Goal: Task Accomplishment & Management: Complete application form

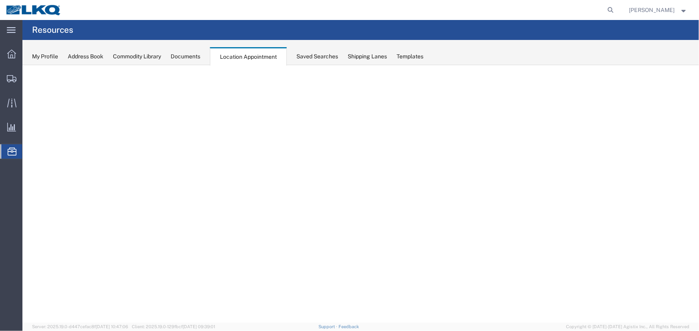
select select "27634"
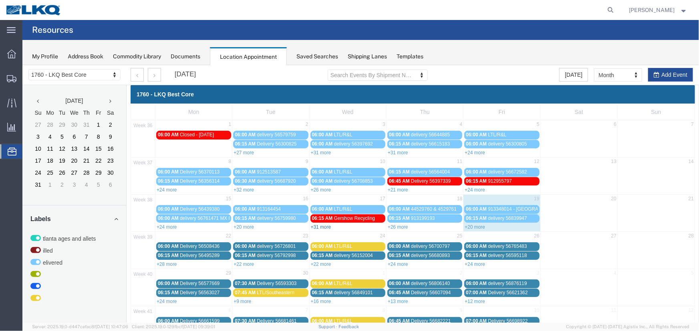
click at [325, 226] on link "+31 more" at bounding box center [320, 227] width 20 height 6
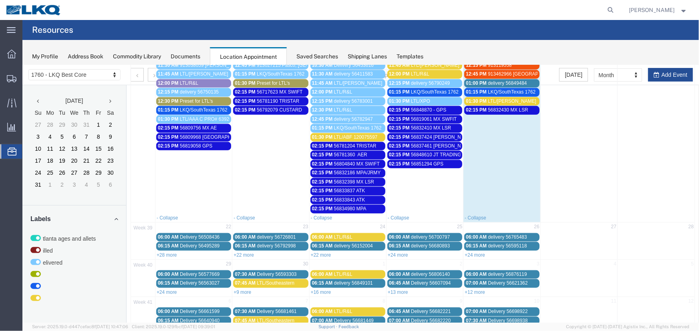
scroll to position [291, 0]
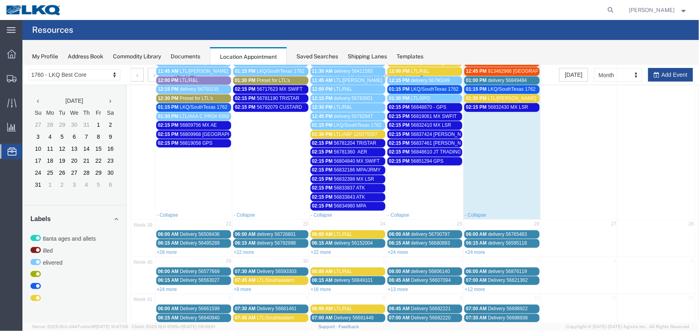
click at [364, 184] on link "02:15 PM 56833837 ATK" at bounding box center [347, 188] width 75 height 8
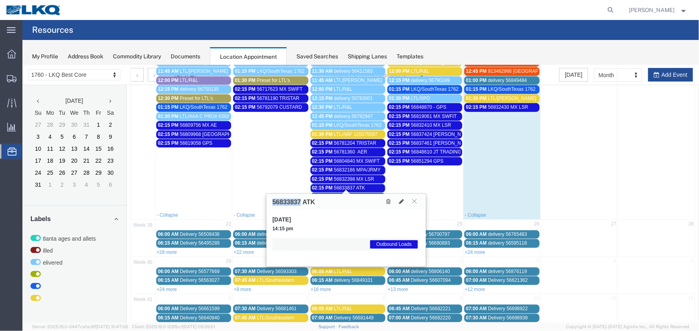
drag, startPoint x: 299, startPoint y: 201, endPoint x: 247, endPoint y: 200, distance: 52.1
click at [247, 200] on div "1760 - LKQ Best Core 1633 - Atlanta - Knopf Core 1634 - Atlanta - Knopf - Boat …" at bounding box center [360, 53] width 676 height 558
copy div "Mon Tue Wed Thu Fri Sat Sun 36 1 2 3 4 5 6 7 06:00 AM Closed - Labor Day 06:00 …"
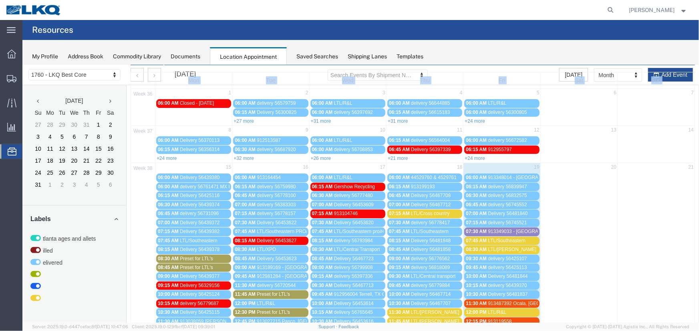
scroll to position [0, 0]
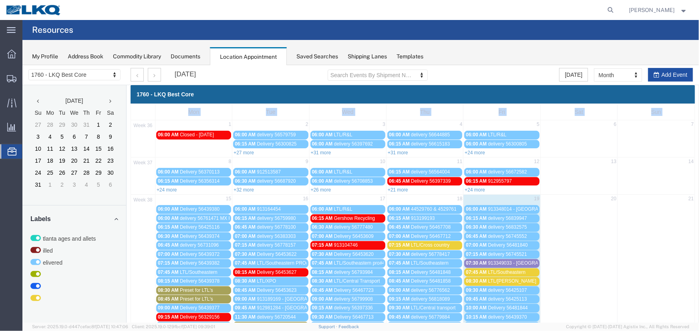
click at [657, 72] on button "Add Event" at bounding box center [669, 75] width 45 height 14
select select
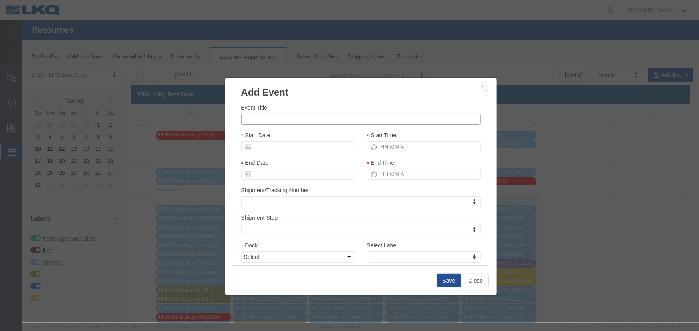
click at [274, 123] on input "Event Title" at bounding box center [360, 118] width 239 height 11
paste input "56879497"
type input "56879497 - ATK - TOTES"
click at [289, 147] on input "Start Date" at bounding box center [298, 146] width 114 height 11
drag, startPoint x: 297, startPoint y: 223, endPoint x: 355, endPoint y: 161, distance: 85.3
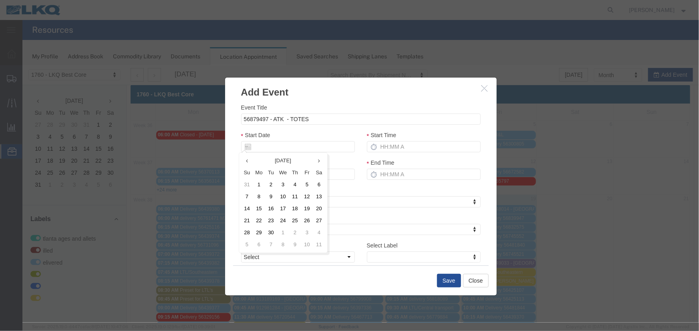
click at [299, 220] on td "25" at bounding box center [295, 221] width 12 height 12
type input "[DATE]"
click at [426, 146] on input "Start Time" at bounding box center [423, 146] width 114 height 11
type input "2:15 PM"
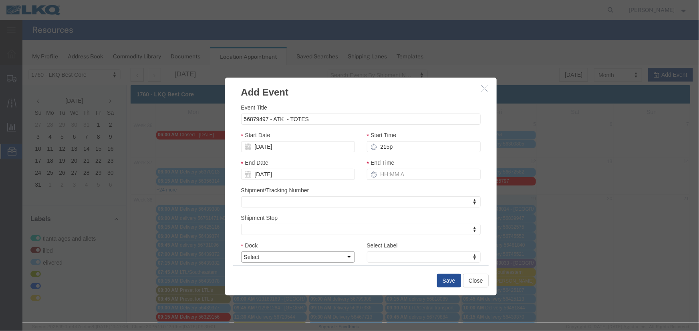
type input "3:15 PM"
click at [313, 256] on select "Select 1760 - LKQ Best Core 1760 - Outbound Loads" at bounding box center [298, 256] width 114 height 11
click at [241, 251] on select "Select 1760 - LKQ Best Core 1760 - Outbound Loads" at bounding box center [298, 256] width 114 height 11
click at [293, 260] on select "Select 1760 - LKQ Best Core 1760 - Outbound Loads" at bounding box center [298, 256] width 114 height 11
select select "1"
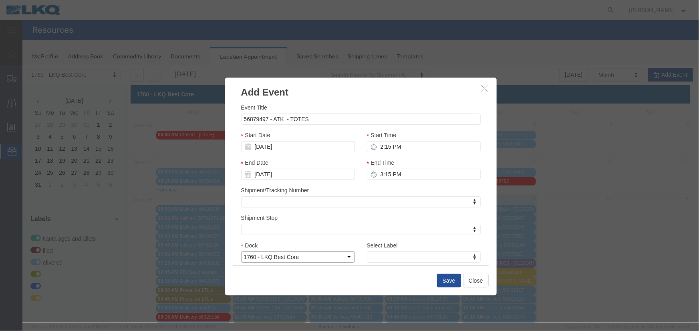
click at [241, 251] on select "Select 1760 - LKQ Best Core 1760 - Outbound Loads" at bounding box center [298, 256] width 114 height 11
click at [405, 264] on div "Select Label Select Label Select Label Atlanta Cages and Pallets Billed Deliver…" at bounding box center [423, 255] width 126 height 28
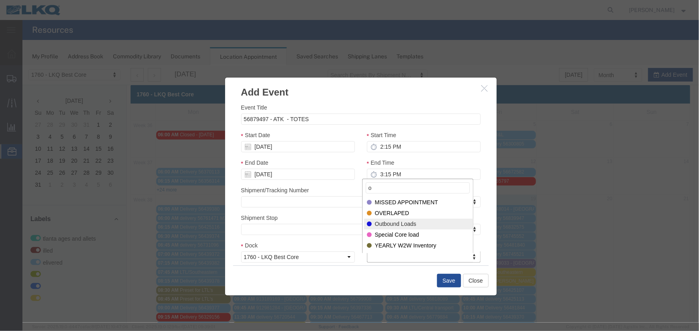
type input "o"
select select "80"
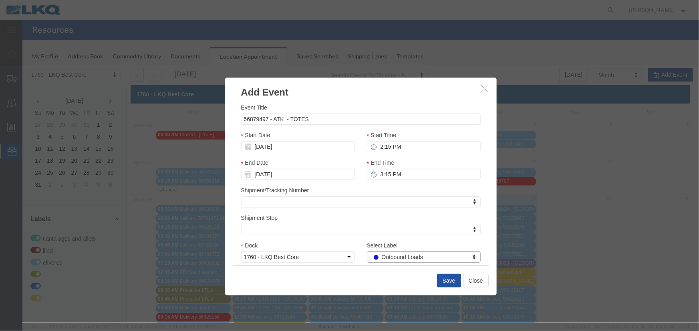
click at [441, 282] on button "Save" at bounding box center [448, 281] width 24 height 14
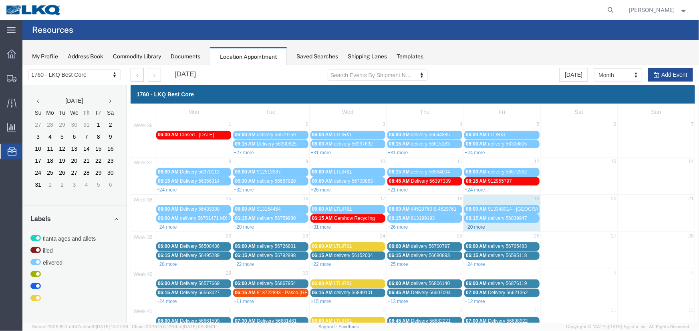
click at [468, 227] on link "+20 more" at bounding box center [474, 227] width 20 height 6
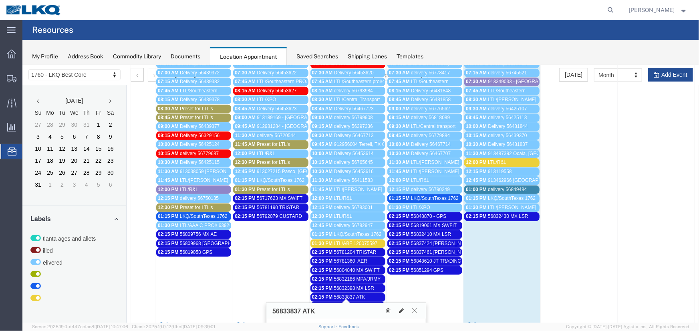
scroll to position [303, 0]
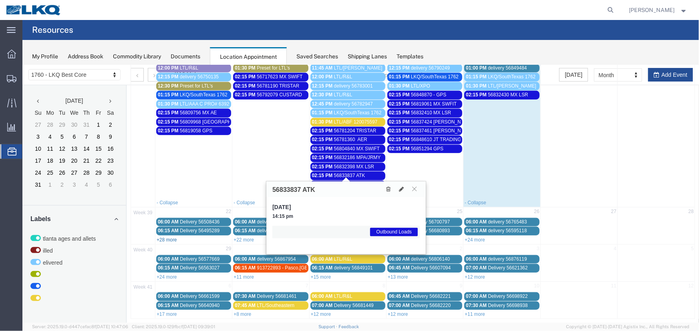
click at [164, 237] on link "+28 more" at bounding box center [166, 240] width 20 height 6
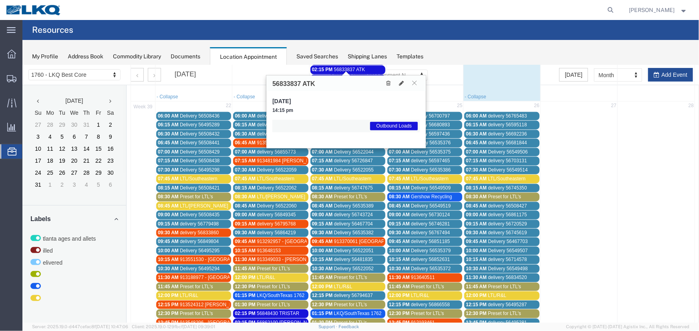
scroll to position [408, 0]
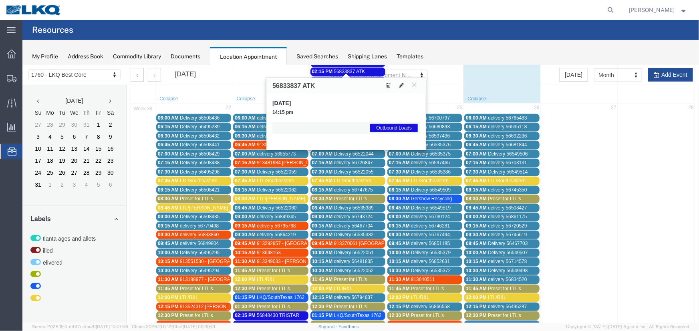
click at [346, 70] on span "56833837 ATK" at bounding box center [348, 71] width 31 height 6
click at [414, 84] on icon at bounding box center [414, 84] width 4 height 5
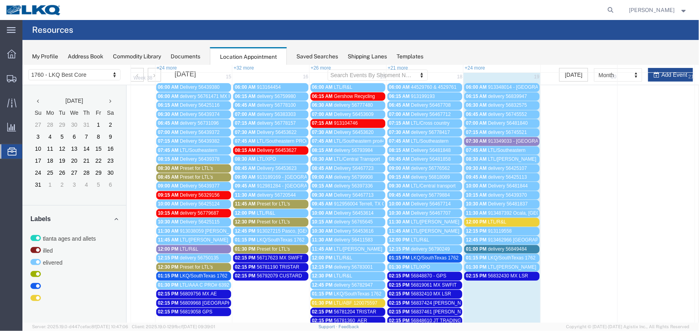
scroll to position [182, 0]
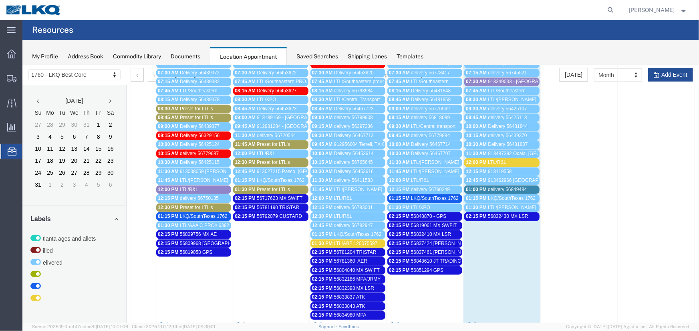
click at [519, 187] on span "delivery 56849484" at bounding box center [506, 190] width 39 height 6
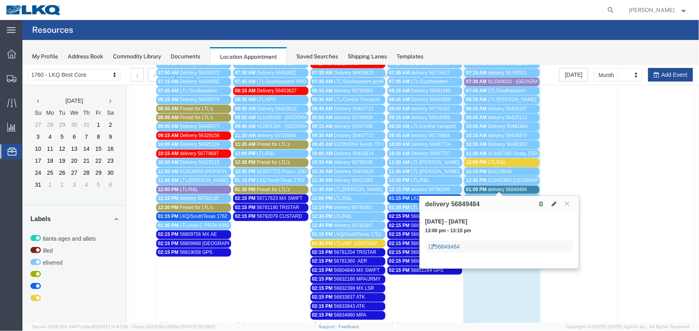
click at [439, 246] on link "56849484" at bounding box center [444, 247] width 30 height 8
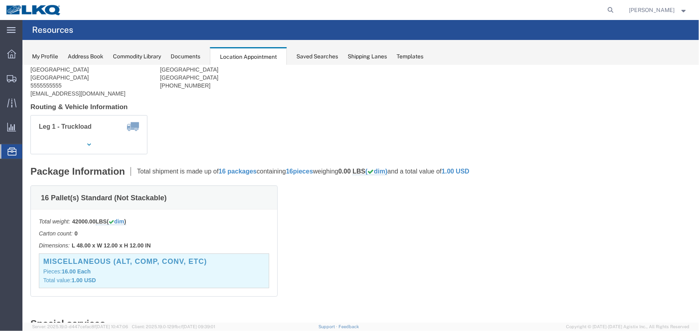
scroll to position [0, 0]
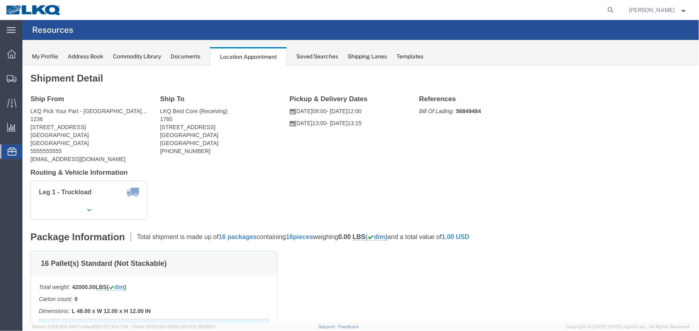
click at [0, 0] on span "Location Appointment" at bounding box center [0, 0] width 0 height 0
click at [188, 58] on div "Documents" at bounding box center [186, 56] width 30 height 8
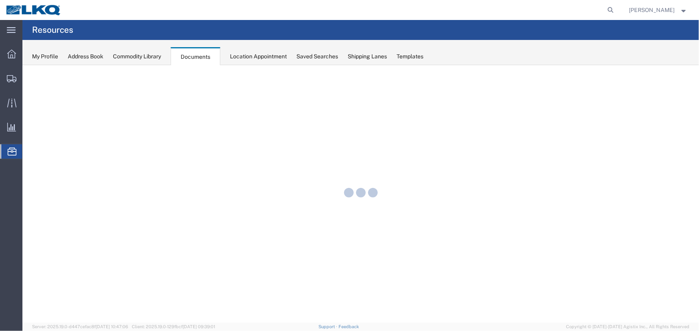
click at [235, 57] on div "Location Appointment" at bounding box center [258, 56] width 57 height 8
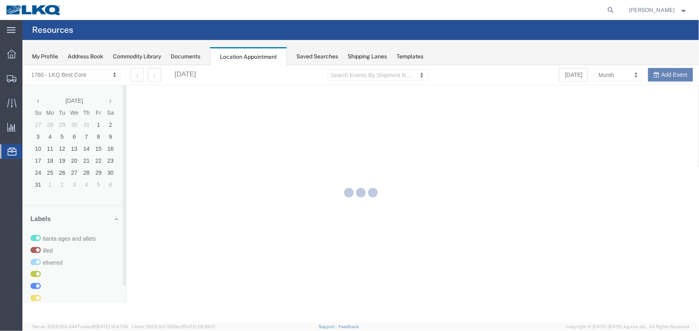
select select "27634"
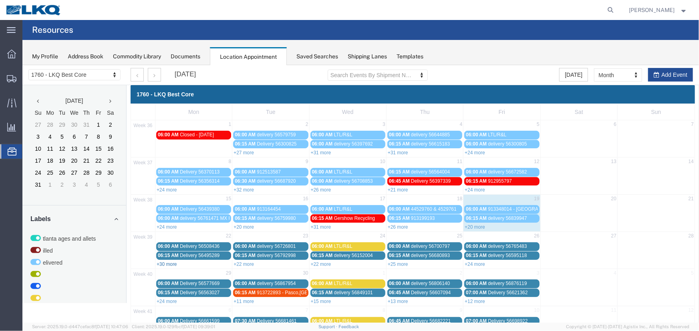
click at [167, 262] on link "+30 more" at bounding box center [166, 264] width 20 height 6
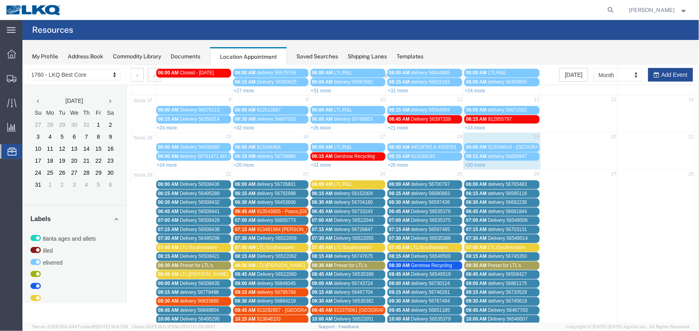
scroll to position [145, 0]
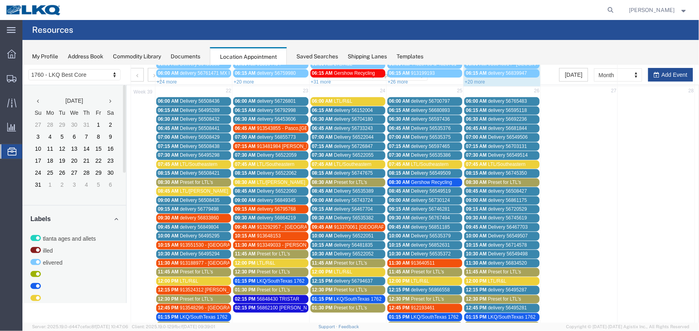
drag, startPoint x: 200, startPoint y: 178, endPoint x: 211, endPoint y: 183, distance: 11.8
click at [200, 179] on span "Preset for LTL's" at bounding box center [195, 182] width 33 height 6
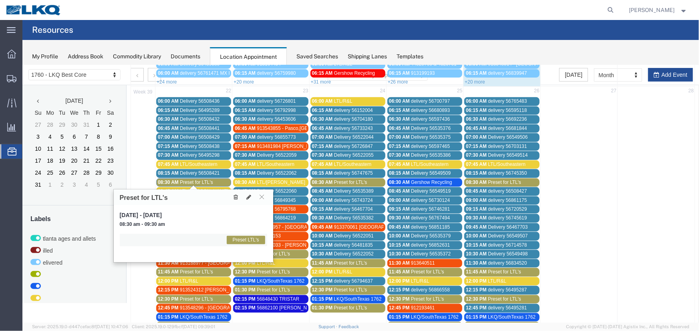
click at [237, 197] on icon at bounding box center [235, 197] width 4 height 6
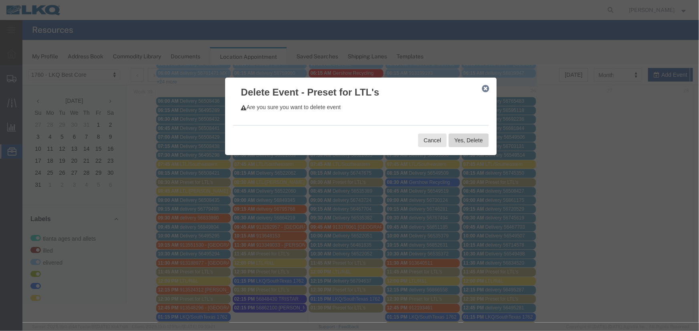
click at [467, 145] on button "Yes, Delete" at bounding box center [468, 140] width 40 height 14
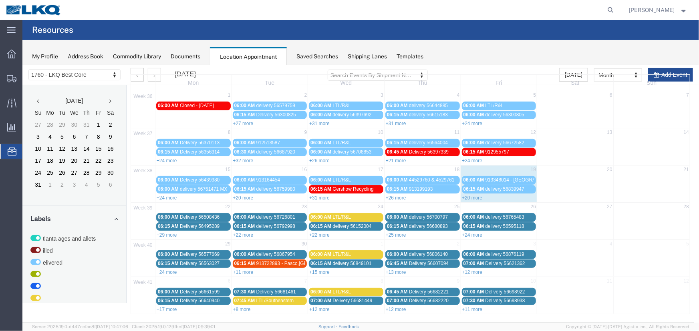
scroll to position [27, 0]
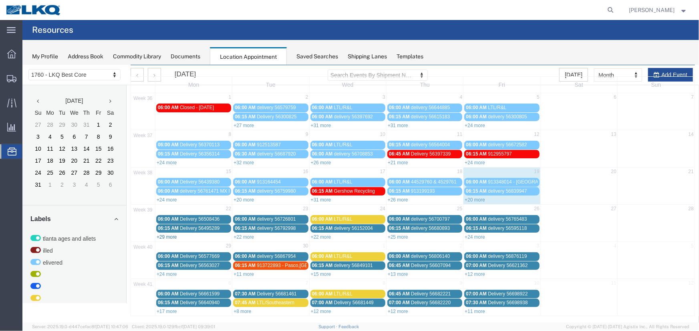
click at [162, 235] on link "+29 more" at bounding box center [166, 237] width 20 height 6
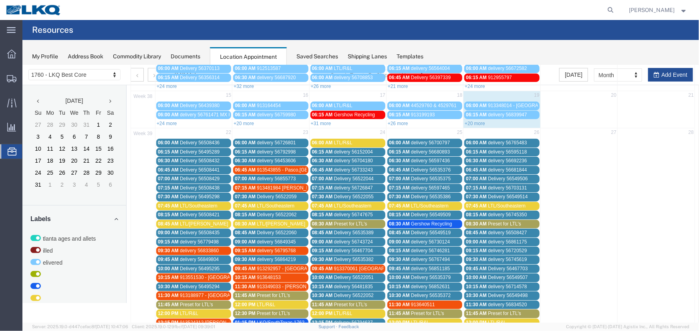
scroll to position [140, 0]
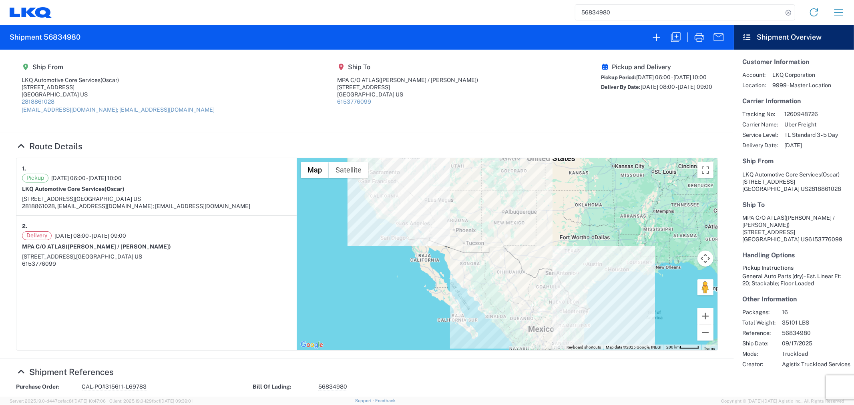
click at [620, 15] on input "56834980" at bounding box center [678, 12] width 207 height 15
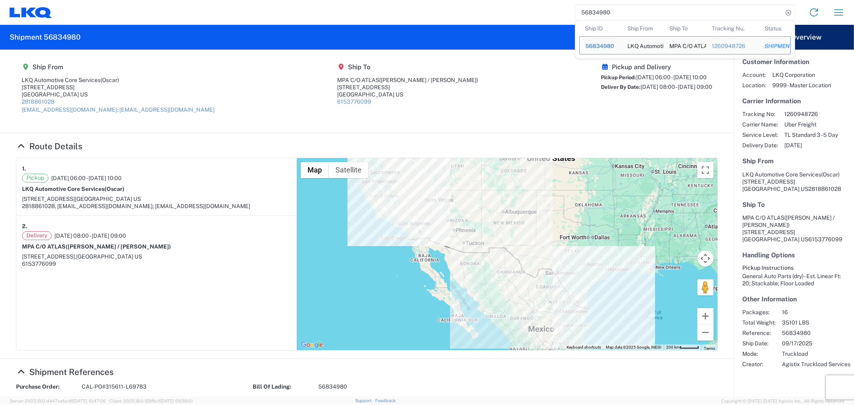
drag, startPoint x: 620, startPoint y: 15, endPoint x: 548, endPoint y: 12, distance: 72.1
click at [549, 12] on div "56834980 Ship ID Ship From Ship To Tracking Nu. Status Ship ID 56834980 Ship Fr…" at bounding box center [451, 12] width 799 height 19
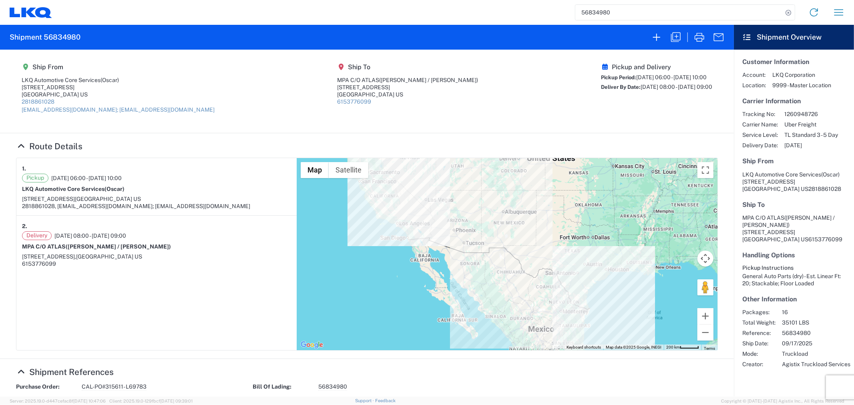
paste input "56833837"
type input "56833837"
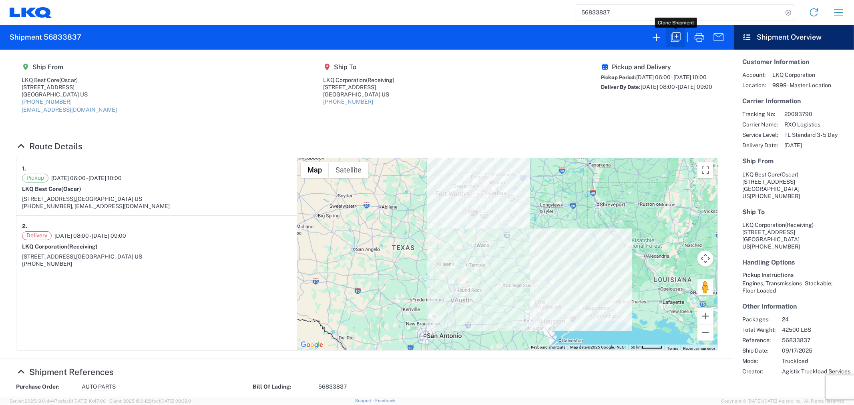
click at [674, 39] on icon "button" at bounding box center [675, 37] width 13 height 13
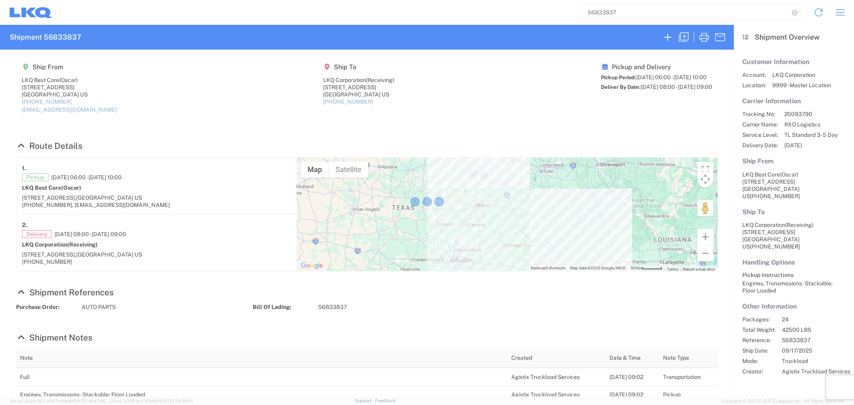
select select "FULL"
select select "US"
select select "LBS"
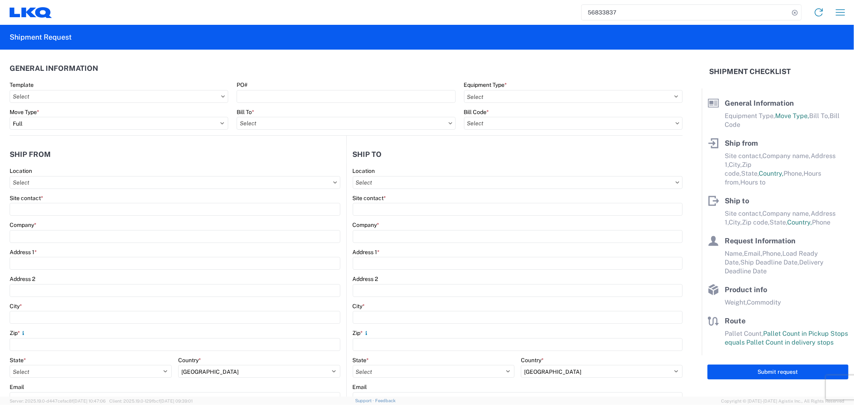
select select "STDV"
type input "Oscar"
type input "LKQ Best Core"
type input "[STREET_ADDRESS]"
type input "[GEOGRAPHIC_DATA]"
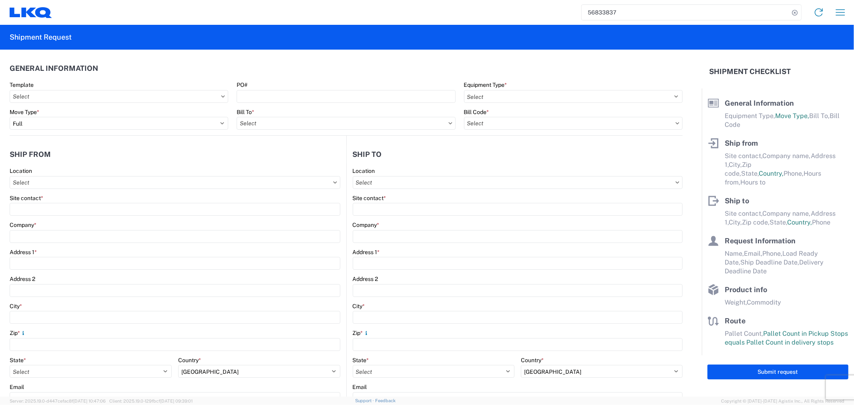
type input "77038"
type input "[EMAIL_ADDRESS][DOMAIN_NAME]"
type input "Receiving"
type input "LKQ Corporation"
type input "[STREET_ADDRESS]"
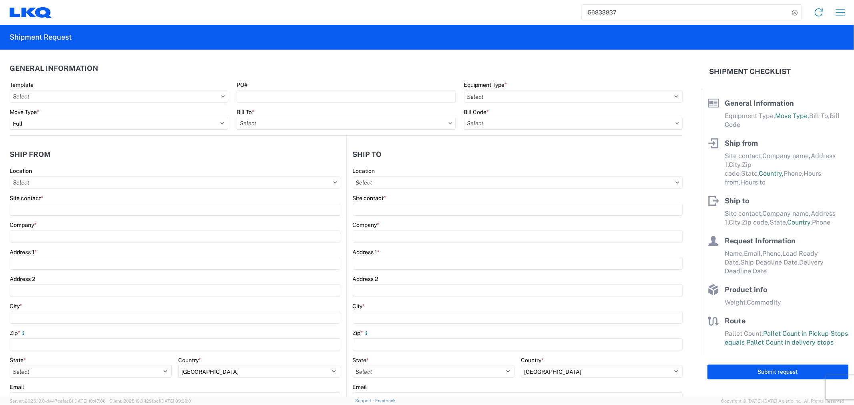
type input "[GEOGRAPHIC_DATA]"
type input "75050"
type input "Oscar"
type input "[EMAIL_ADDRESS][DOMAIN_NAME]"
type input "2818861028"
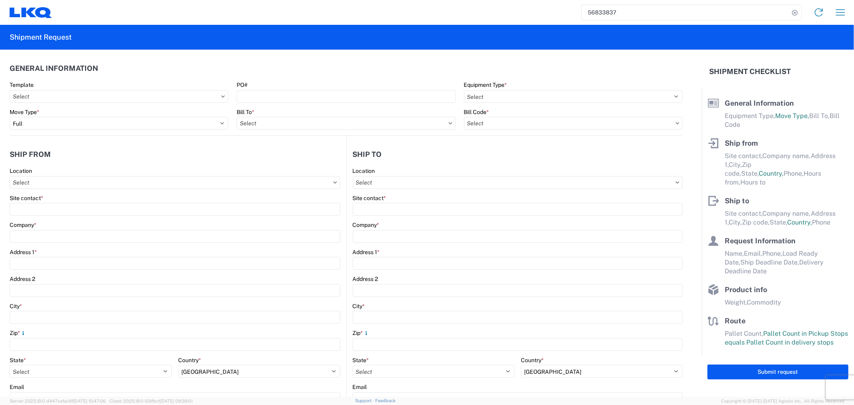
type input "[DATE]"
type input "42500"
type input "Engines, Transmissions"
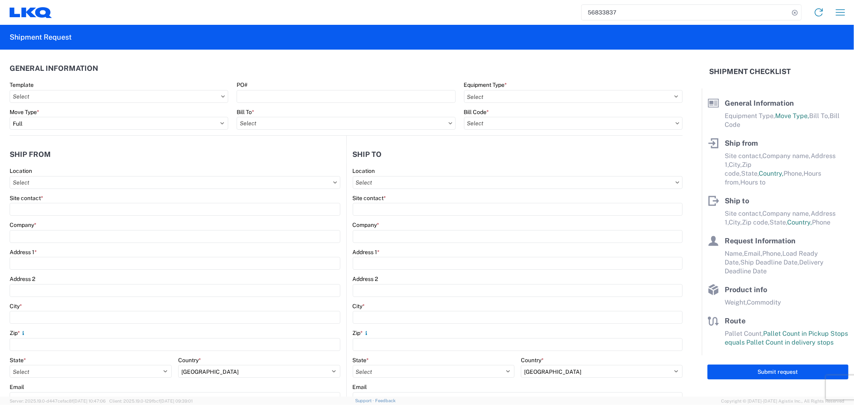
type input "24"
type input "0"
type input "40"
type input "36"
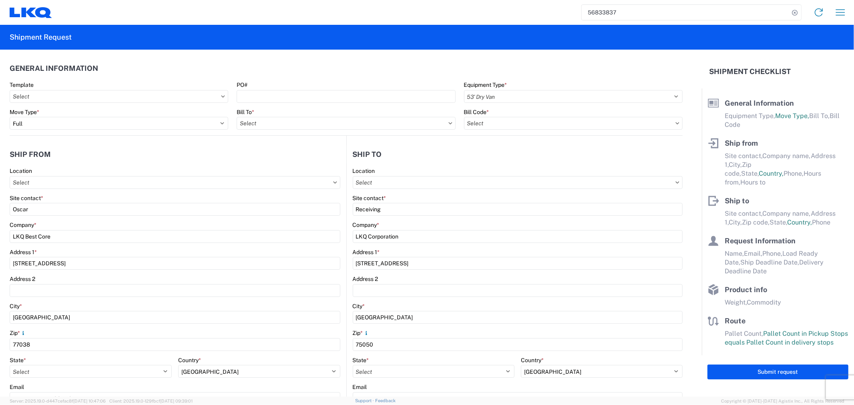
select select "US"
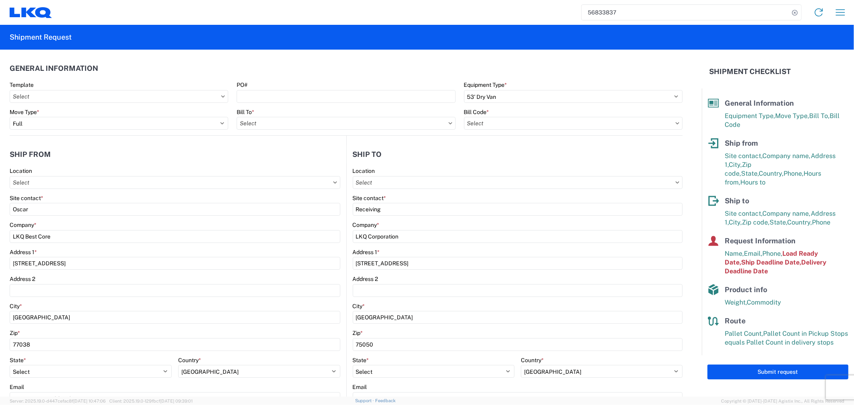
type input "1760-1300-50180-0000 - 1760 Freight In - Cores"
type input "1882 - North American ATK Corporation"
type input "1760 - LKQ Best Core"
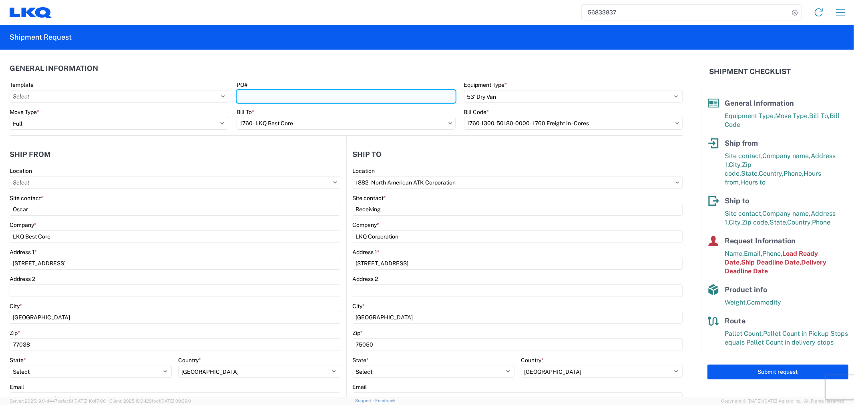
click at [271, 95] on input "PO#" at bounding box center [346, 96] width 219 height 13
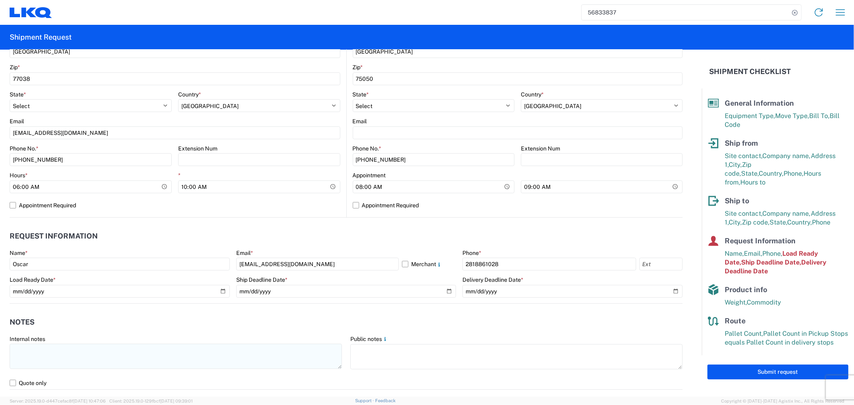
scroll to position [267, 0]
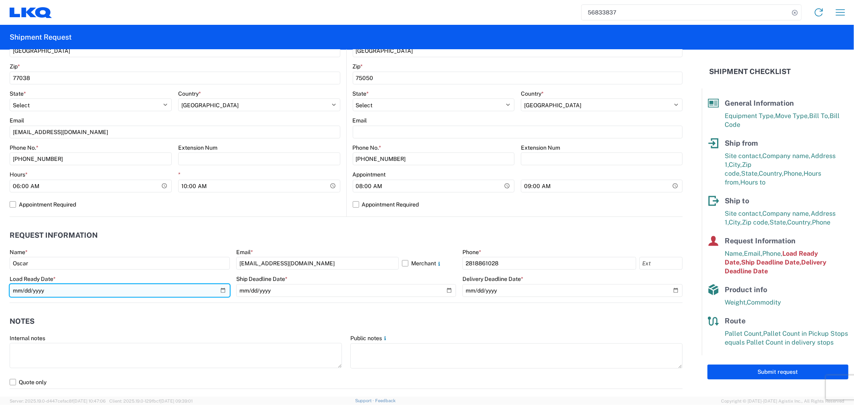
click at [219, 292] on input "[DATE]" at bounding box center [120, 290] width 220 height 13
click at [223, 293] on input "[DATE]" at bounding box center [120, 290] width 220 height 13
type input "[DATE]"
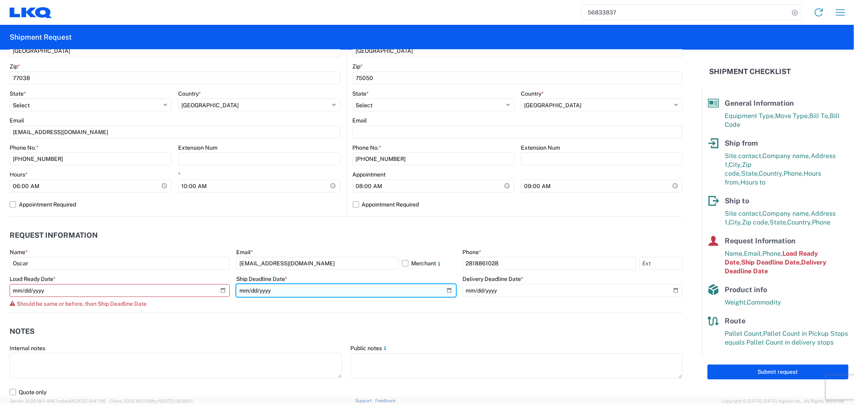
click at [447, 291] on input "[DATE]" at bounding box center [346, 290] width 220 height 13
type input "[DATE]"
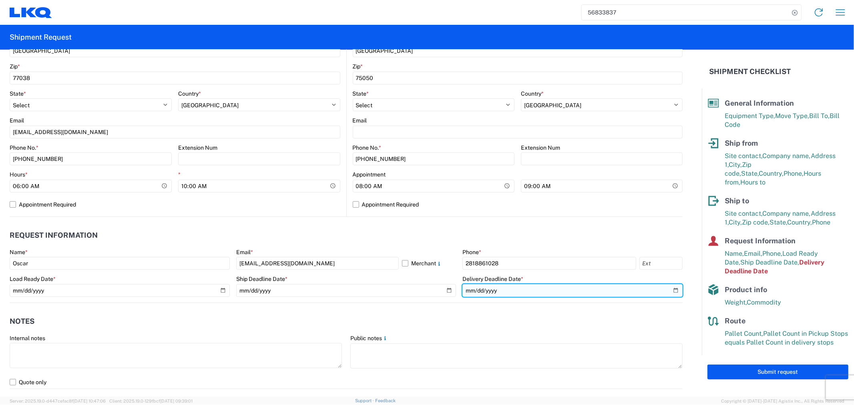
click at [670, 288] on input "[DATE]" at bounding box center [572, 290] width 220 height 13
type input "[DATE]"
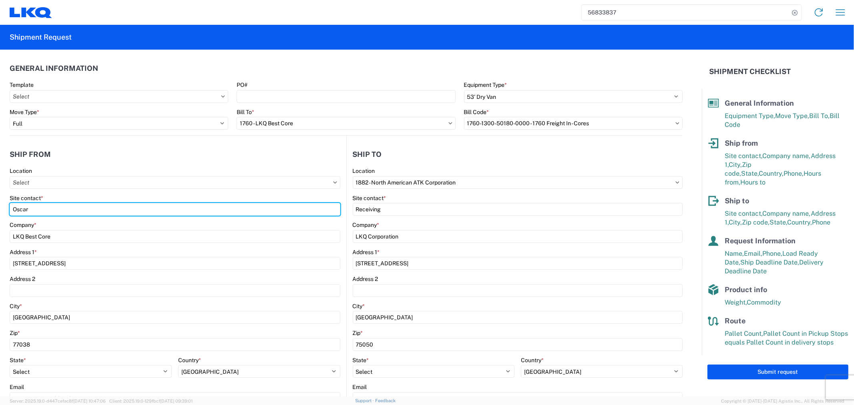
drag, startPoint x: 43, startPoint y: 214, endPoint x: -66, endPoint y: 215, distance: 108.9
click at [0, 215] on html "56833837 Home Shipment request Shipment tracking Shipment Request General Infor…" at bounding box center [427, 202] width 854 height 405
type input "[PERSON_NAME]"
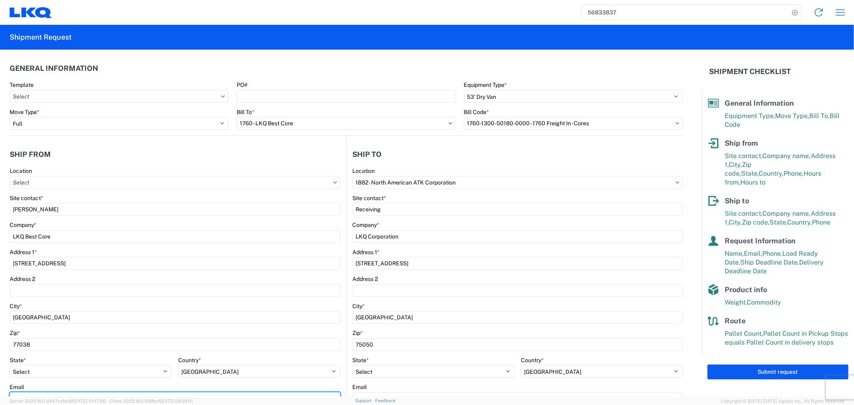
type input "[EMAIL_ADDRESS][DOMAIN_NAME]"
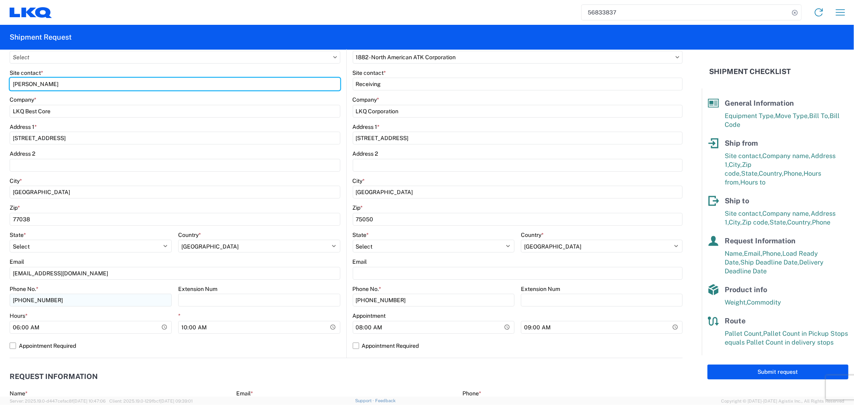
scroll to position [178, 0]
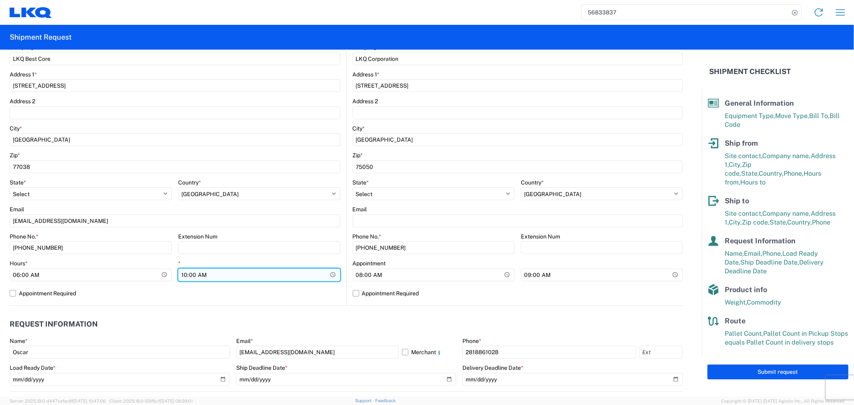
click at [202, 277] on input "10:00:00" at bounding box center [259, 275] width 162 height 13
drag, startPoint x: 173, startPoint y: 275, endPoint x: 181, endPoint y: 274, distance: 8.5
click at [175, 274] on div "Hours * 06:00:00 * 10:00:00" at bounding box center [175, 273] width 331 height 27
click at [181, 274] on input "10:00:00" at bounding box center [259, 275] width 162 height 13
type input "11:00"
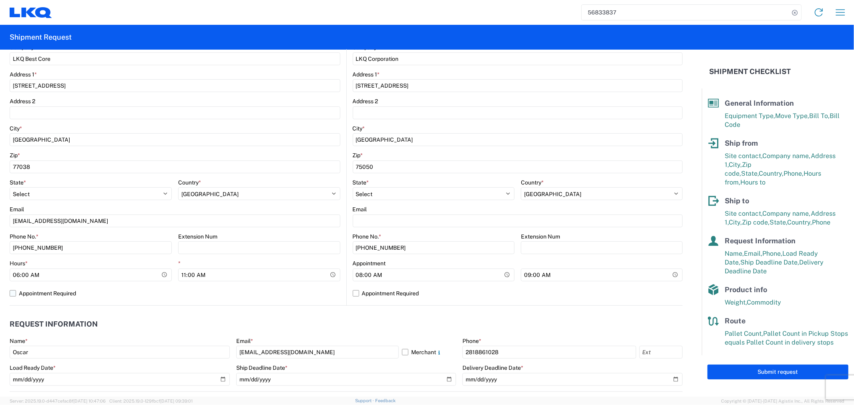
click at [275, 299] on label "Appointment Required" at bounding box center [175, 293] width 331 height 13
click at [0, 0] on input "Appointment Required" at bounding box center [0, 0] width 0 height 0
select select "[GEOGRAPHIC_DATA]"
select select "US"
click at [69, 296] on label "Appointment Required" at bounding box center [175, 293] width 331 height 13
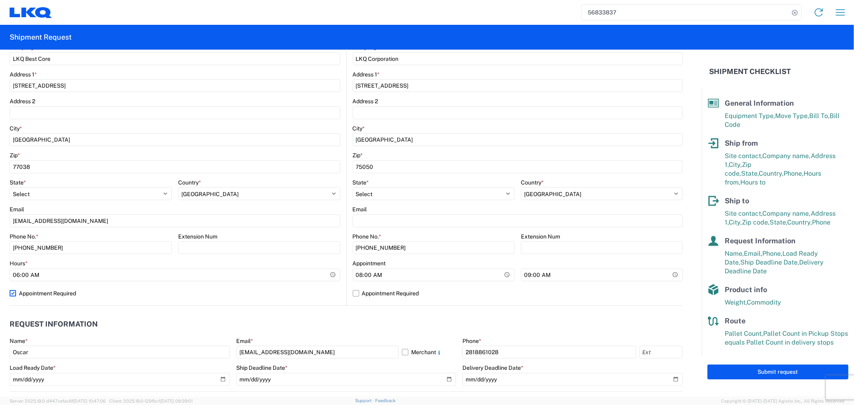
click at [0, 0] on input "Appointment Required" at bounding box center [0, 0] width 0 height 0
select select "US"
click at [368, 273] on input "08:00:00" at bounding box center [434, 275] width 162 height 13
type input "06:00"
click at [484, 290] on label "Appointment Required" at bounding box center [518, 293] width 330 height 13
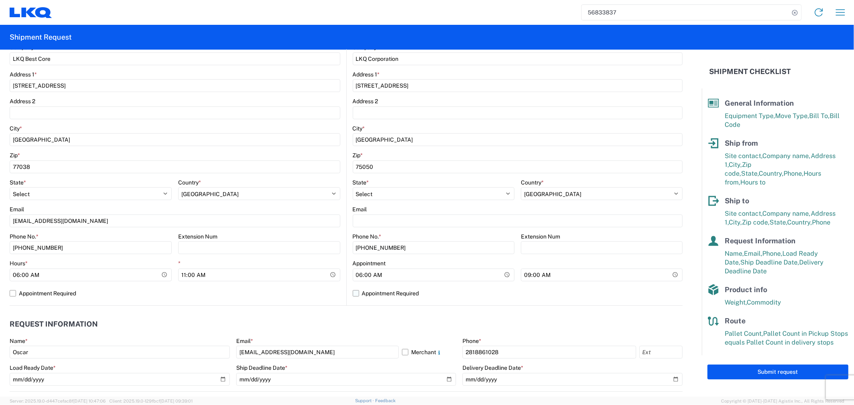
click at [0, 0] on input "Appointment Required" at bounding box center [0, 0] width 0 height 0
select select "US"
click at [360, 295] on label "Appointment Required" at bounding box center [518, 293] width 330 height 13
click at [0, 0] on input "Appointment Required" at bounding box center [0, 0] width 0 height 0
select select "US"
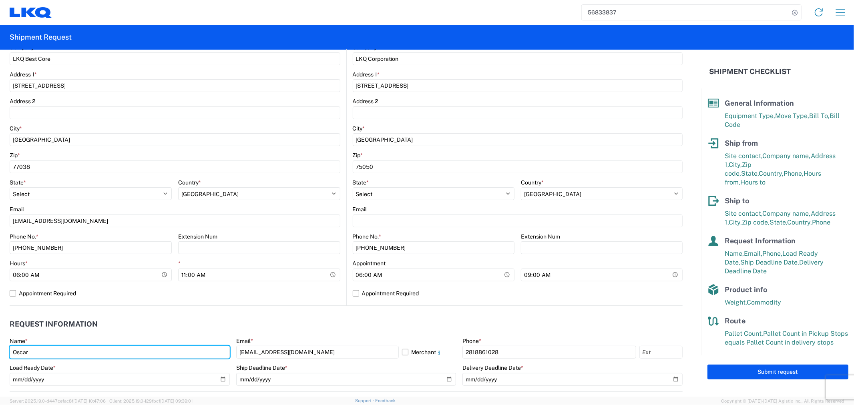
drag, startPoint x: 39, startPoint y: 353, endPoint x: 0, endPoint y: 352, distance: 39.2
click at [1, 352] on form "General Information Template PO# Equipment Type * Select 53’ Dry Van Flatbed Dr…" at bounding box center [351, 223] width 702 height 347
type input "[PERSON_NAME]"
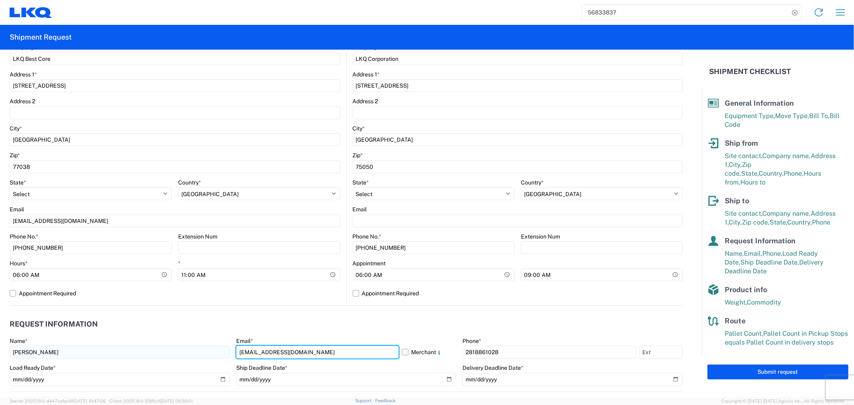
drag, startPoint x: 317, startPoint y: 352, endPoint x: 217, endPoint y: 352, distance: 99.7
click at [217, 352] on div "Name * [PERSON_NAME] Email * [EMAIL_ADDRESS][DOMAIN_NAME] Merchant Phone * [PHO…" at bounding box center [346, 365] width 673 height 54
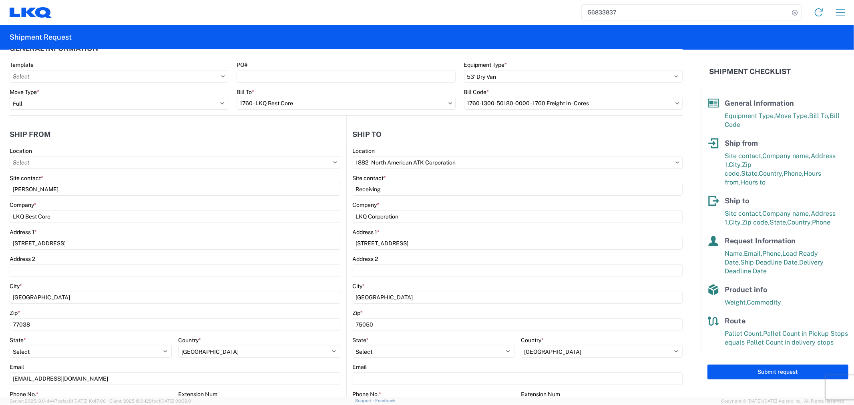
scroll to position [0, 0]
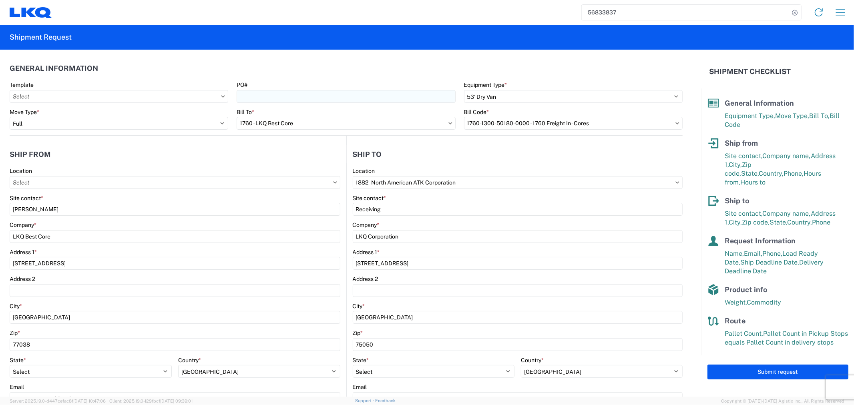
type input "[EMAIL_ADDRESS][DOMAIN_NAME]"
click at [255, 97] on input "PO#" at bounding box center [346, 96] width 219 height 13
type input "T"
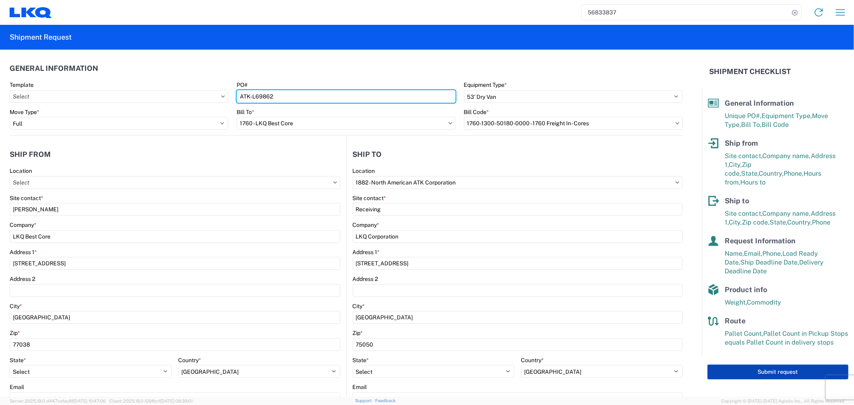
type input "ATK-L69862"
click at [799, 365] on button "Submit request" at bounding box center [777, 372] width 141 height 15
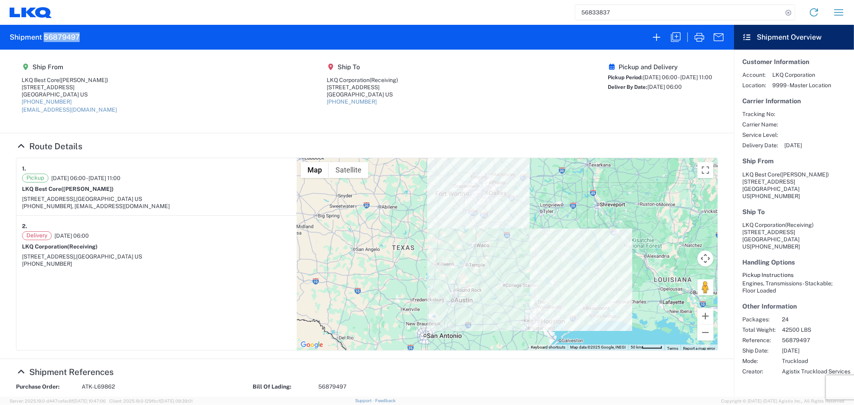
drag, startPoint x: 86, startPoint y: 35, endPoint x: 44, endPoint y: 37, distance: 42.1
click at [44, 37] on agx-form-header "Shipment 56879497" at bounding box center [367, 37] width 734 height 25
copy h2 "56879497"
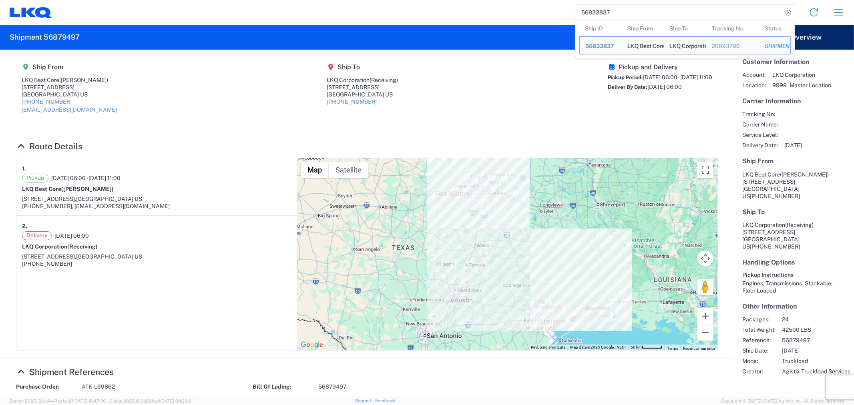
click at [628, 15] on input "56833837" at bounding box center [678, 12] width 207 height 15
drag, startPoint x: 629, startPoint y: 15, endPoint x: 565, endPoint y: 19, distance: 63.8
click at [565, 19] on div "56833837 Ship ID Ship From Ship To Tracking Nu. Status Ship ID 56833837 Ship Fr…" at bounding box center [451, 12] width 799 height 19
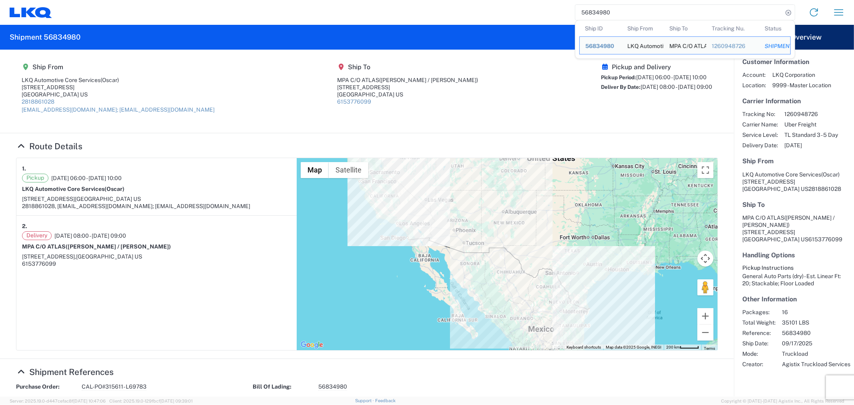
drag, startPoint x: 614, startPoint y: 10, endPoint x: 532, endPoint y: 13, distance: 82.5
click at [532, 13] on div "56834980 Ship ID Ship From Ship To Tracking Nu. Status Ship ID 56834980 Ship Fr…" at bounding box center [451, 12] width 799 height 19
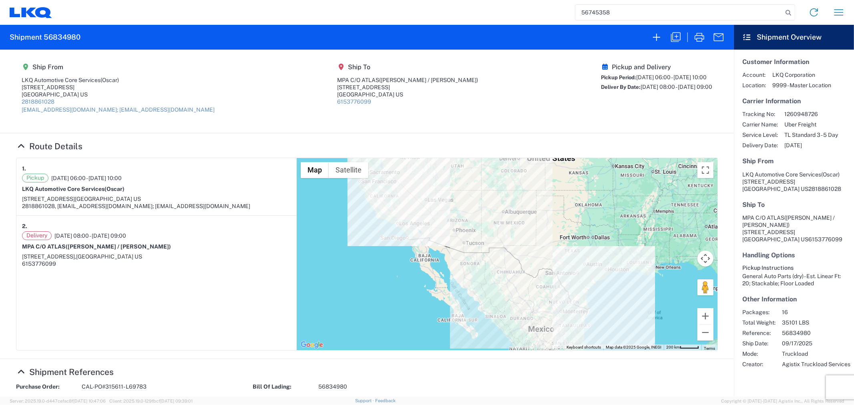
type input "56745358"
